Goal: Task Accomplishment & Management: Manage account settings

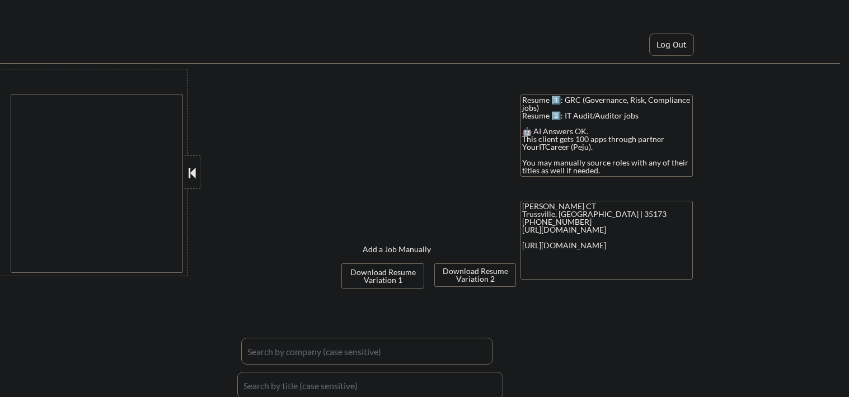
type textarea "Homewood, [GEOGRAPHIC_DATA], [GEOGRAPHIC_DATA], [PERSON_NAME], [GEOGRAPHIC_DATA…"
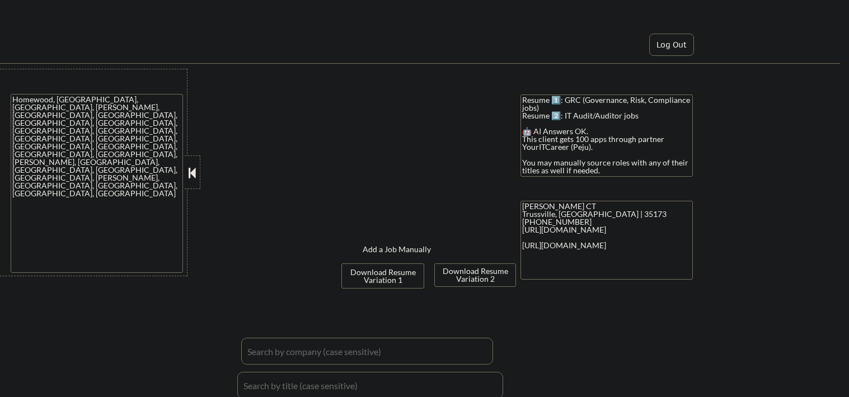
select select ""applied""
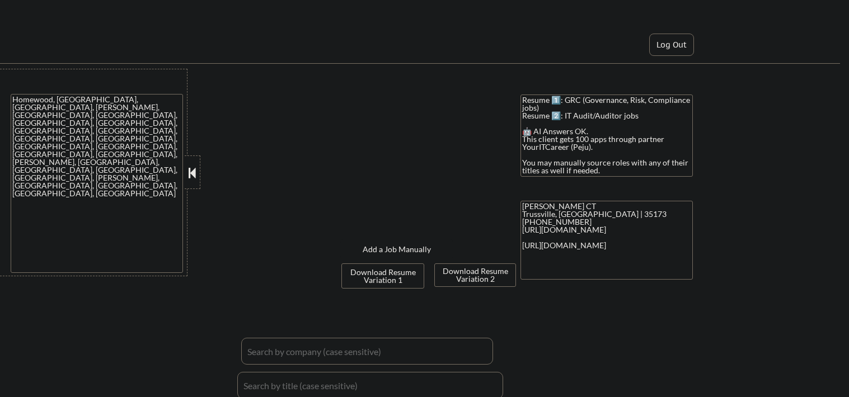
select select ""applied""
select select ""excluded__bad_match_""
select select ""applied""
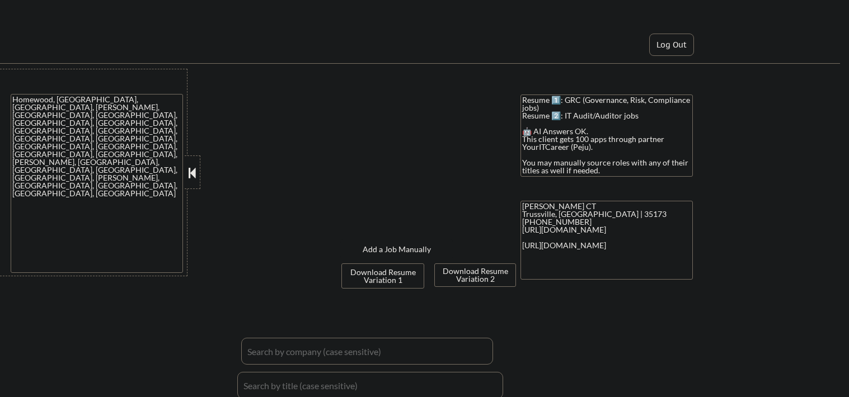
select select ""applied""
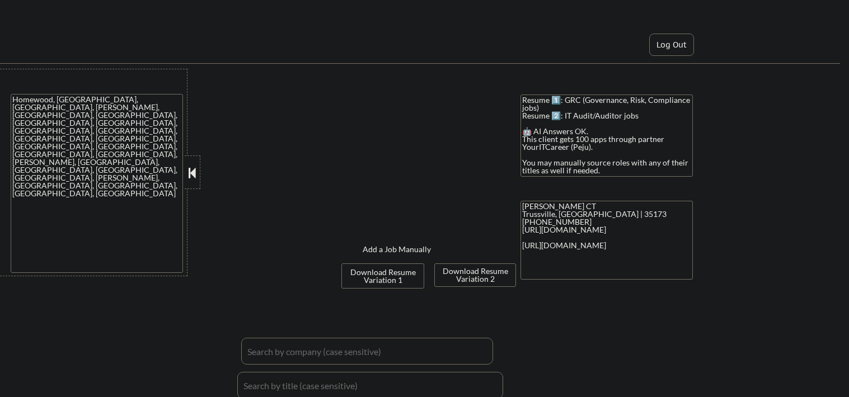
select select ""applied""
select select ""excluded__bad_match_""
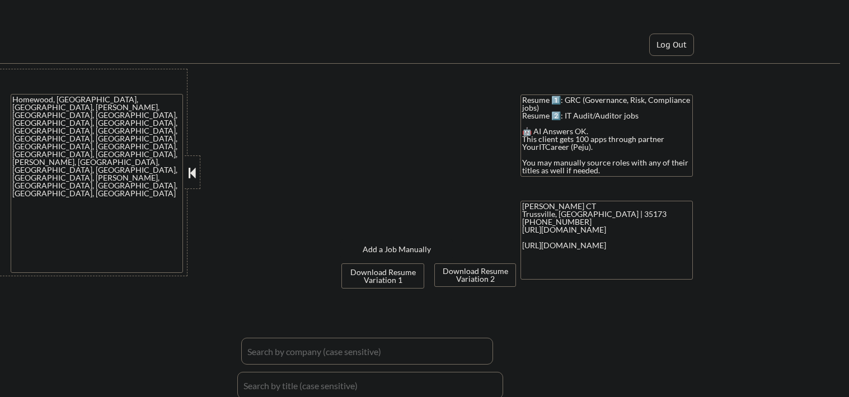
select select ""applied""
select select ""pending""
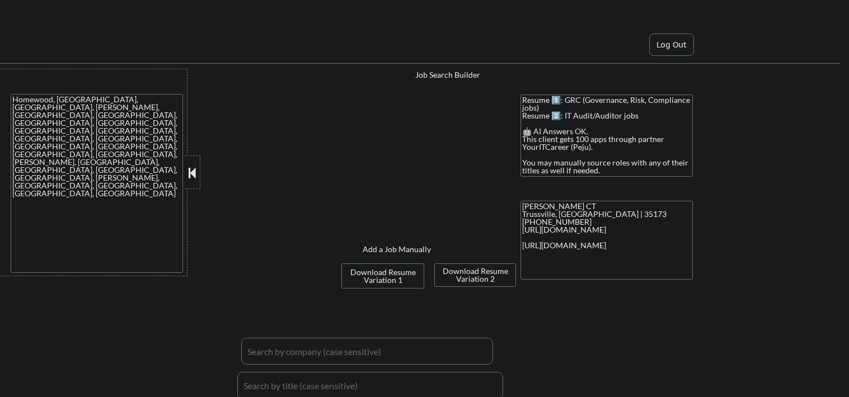
select select ""pending""
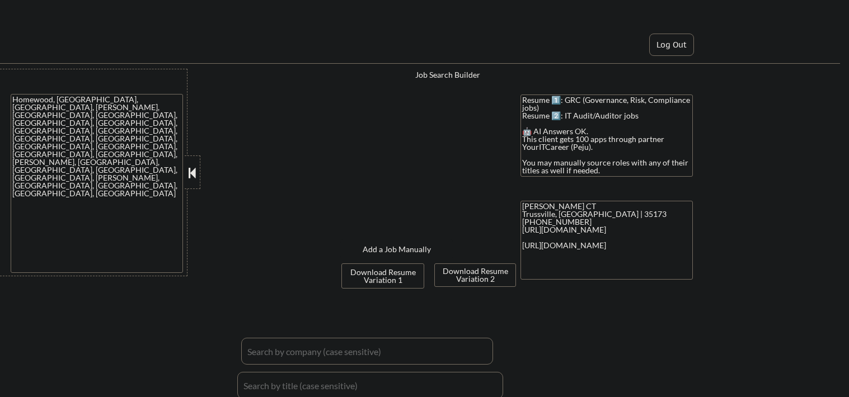
select select ""pending""
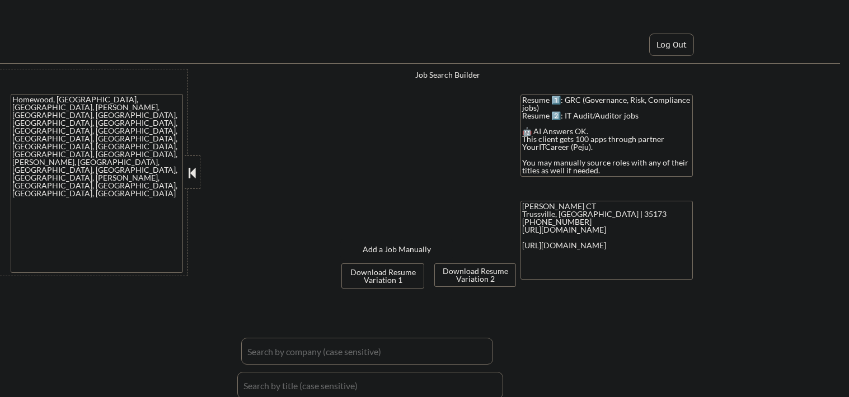
select select ""pending""
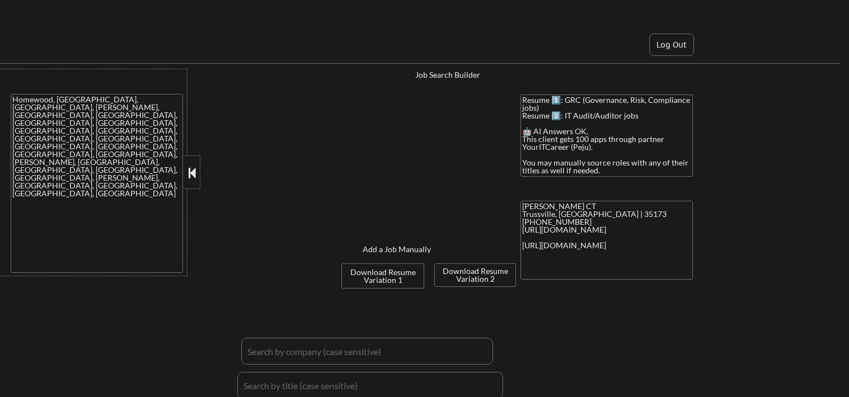
select select ""pending""
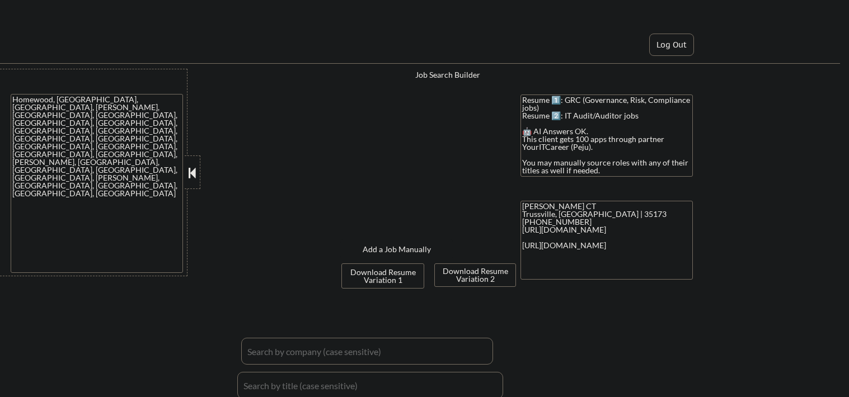
select select ""pending""
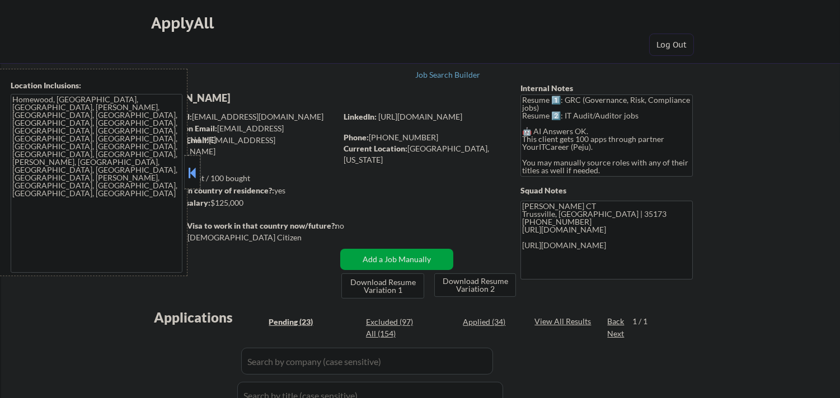
click at [186, 162] on div at bounding box center [193, 173] width 16 height 34
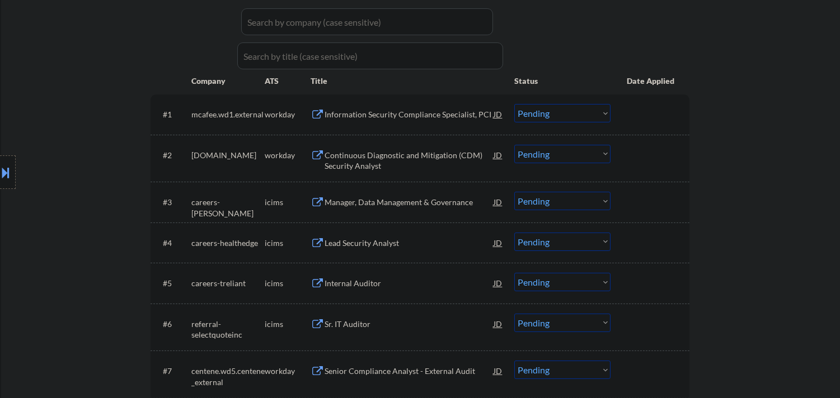
scroll to position [248, 0]
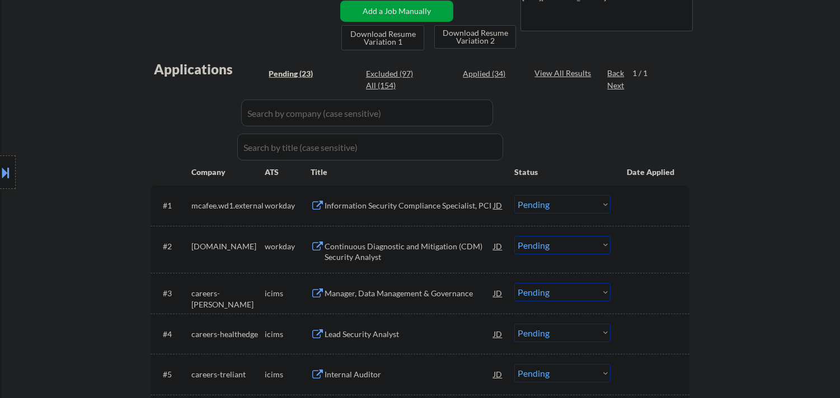
click at [406, 201] on div "Information Security Compliance Specialist, PCI" at bounding box center [409, 205] width 169 height 11
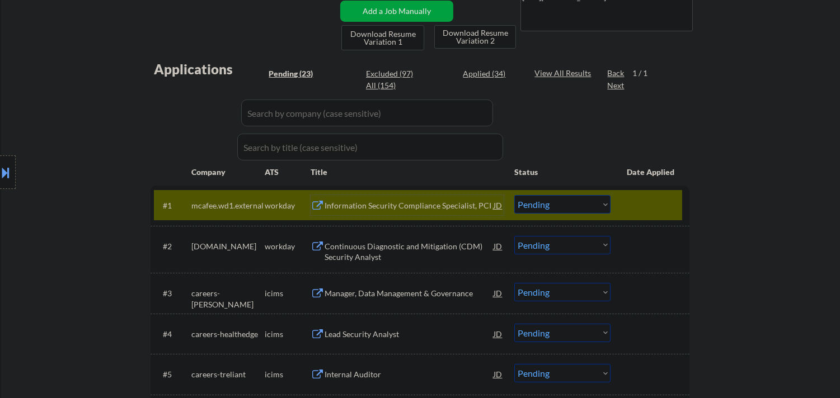
click at [557, 203] on select "Choose an option... Pending Applied Excluded (Questions) Excluded (Expired) Exc…" at bounding box center [562, 204] width 96 height 18
click at [514, 195] on select "Choose an option... Pending Applied Excluded (Questions) Excluded (Expired) Exc…" at bounding box center [562, 204] width 96 height 18
select select ""pending""
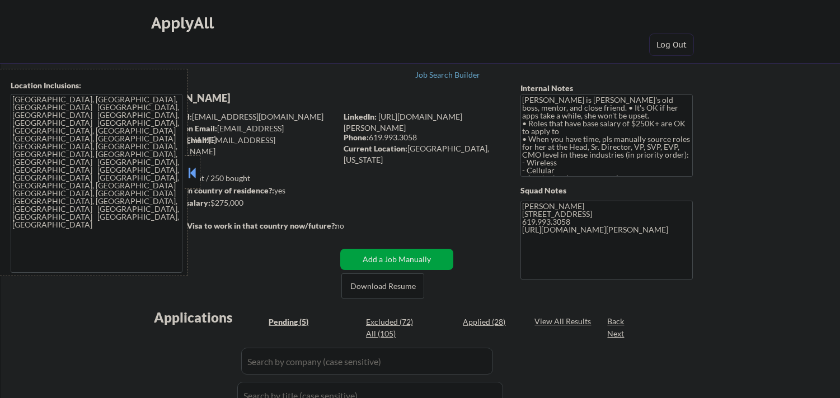
select select ""pending""
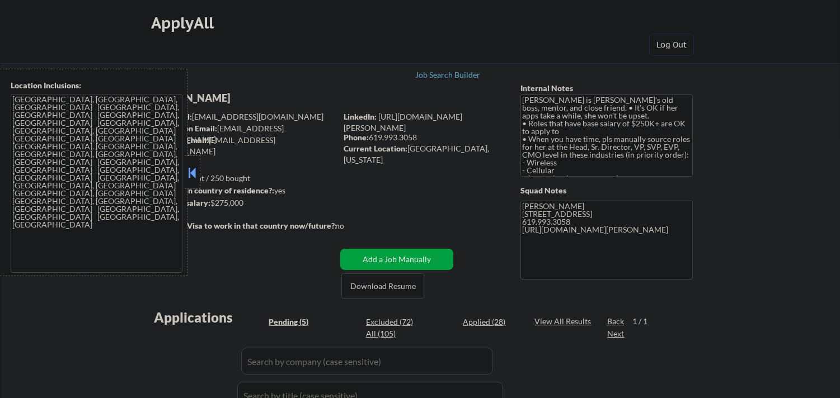
click at [187, 174] on button at bounding box center [192, 173] width 12 height 17
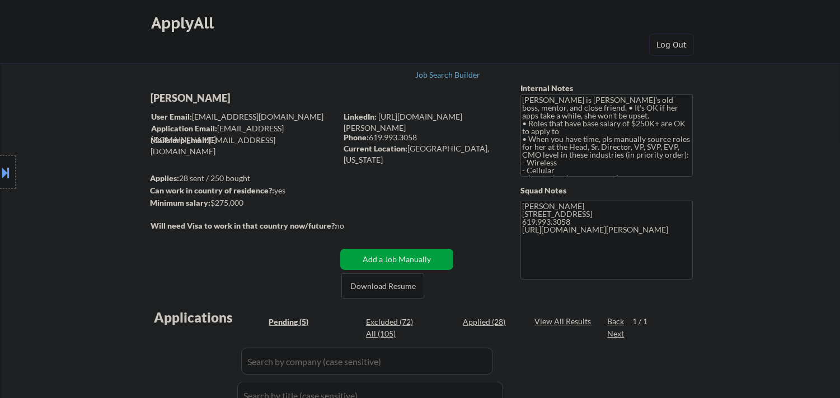
click at [206, 97] on div "[PERSON_NAME]" at bounding box center [266, 98] width 230 height 14
copy div "[PERSON_NAME]"
click at [1, 164] on button at bounding box center [6, 172] width 12 height 18
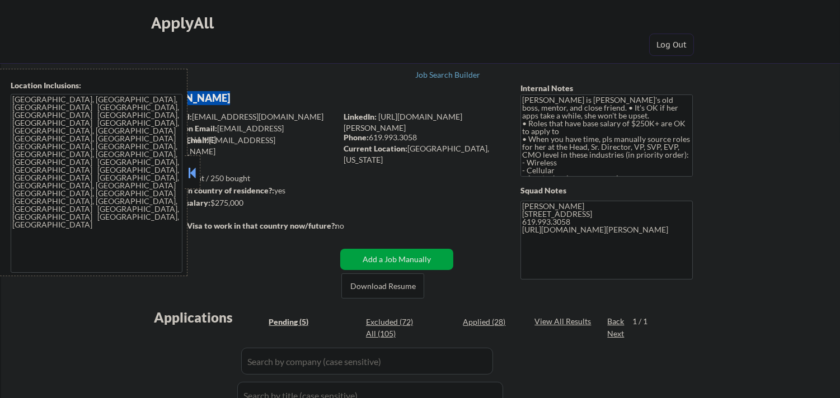
click at [126, 189] on textarea "[GEOGRAPHIC_DATA], [GEOGRAPHIC_DATA], [GEOGRAPHIC_DATA] [GEOGRAPHIC_DATA], [GEO…" at bounding box center [97, 183] width 172 height 179
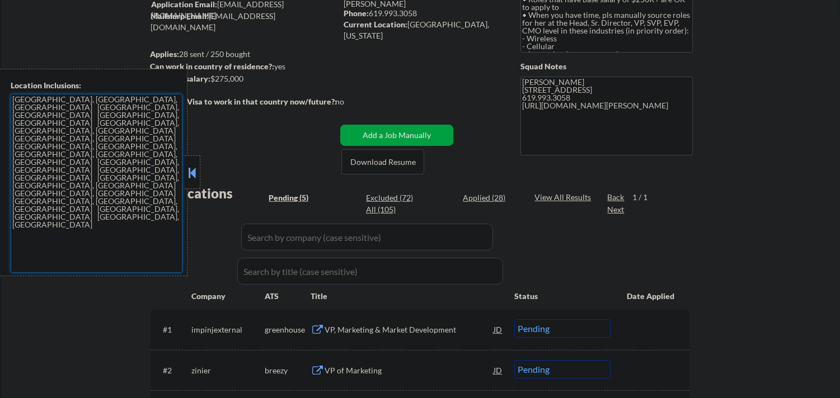
click at [186, 164] on div at bounding box center [193, 173] width 16 height 34
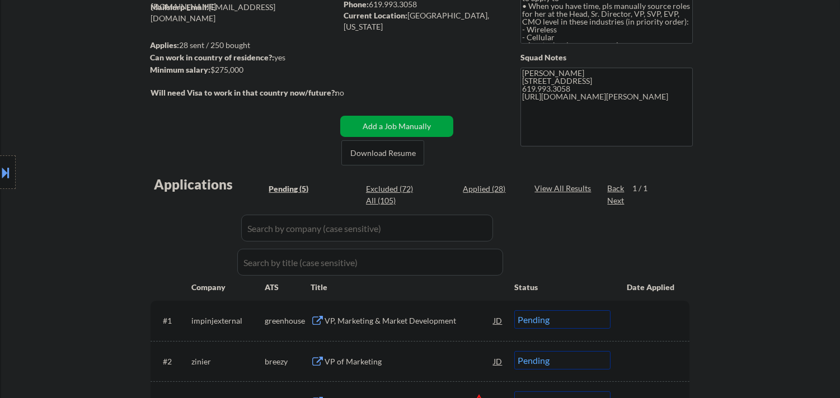
scroll to position [311, 0]
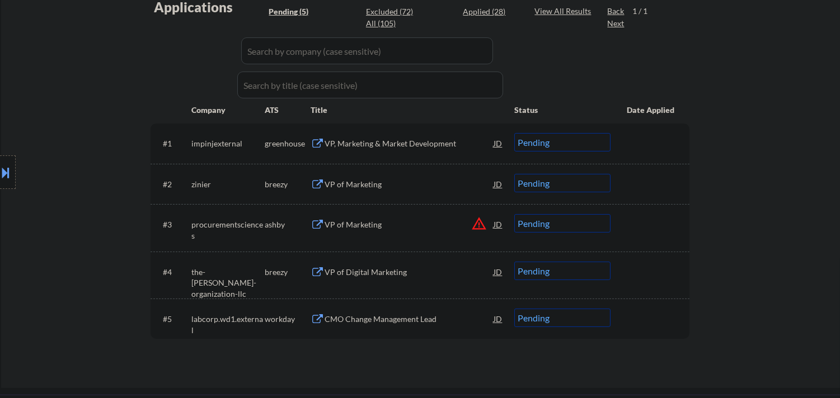
click at [415, 141] on div "VP, Marketing & Market Development" at bounding box center [409, 143] width 169 height 11
